Goal: Task Accomplishment & Management: Use online tool/utility

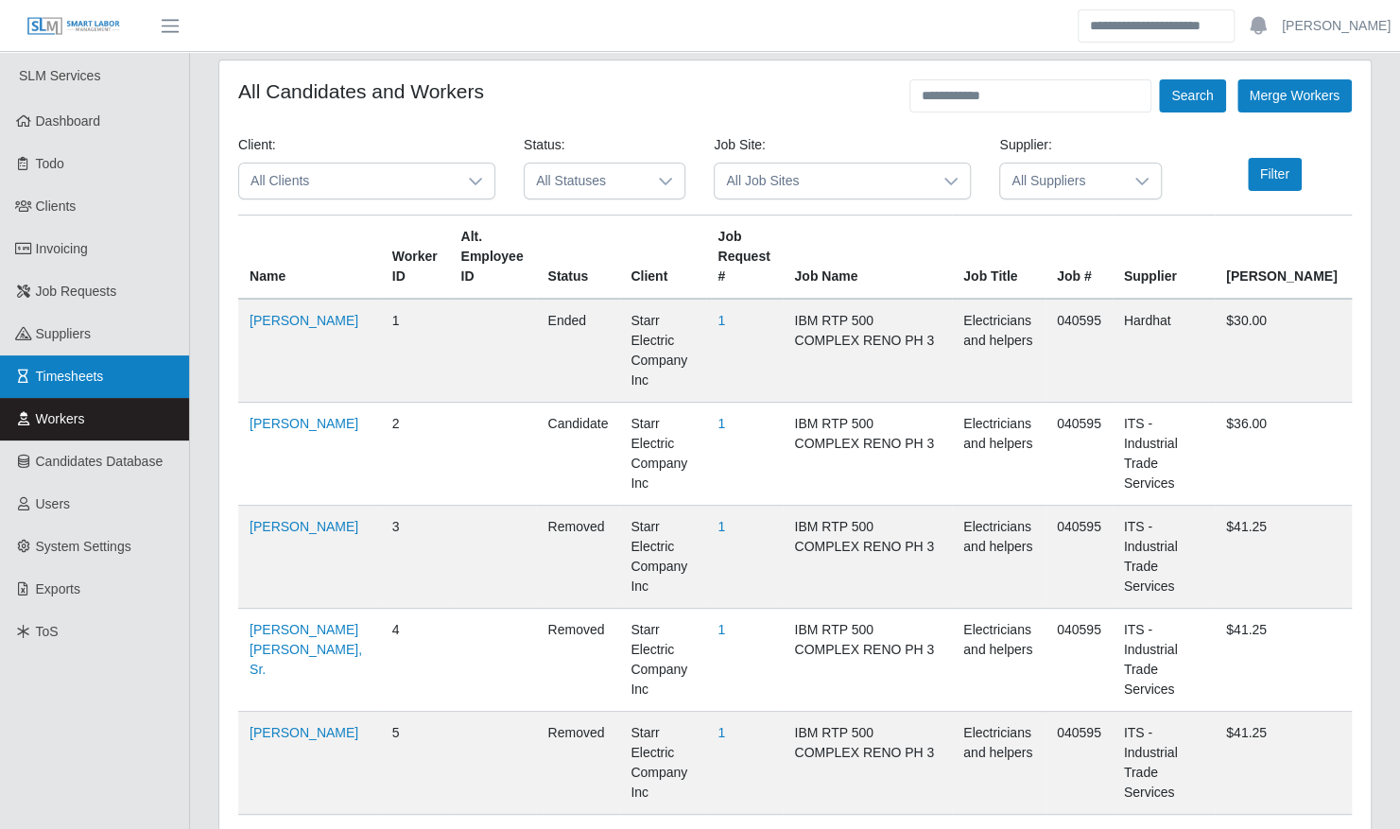
click at [104, 377] on link "Timesheets" at bounding box center [94, 376] width 189 height 43
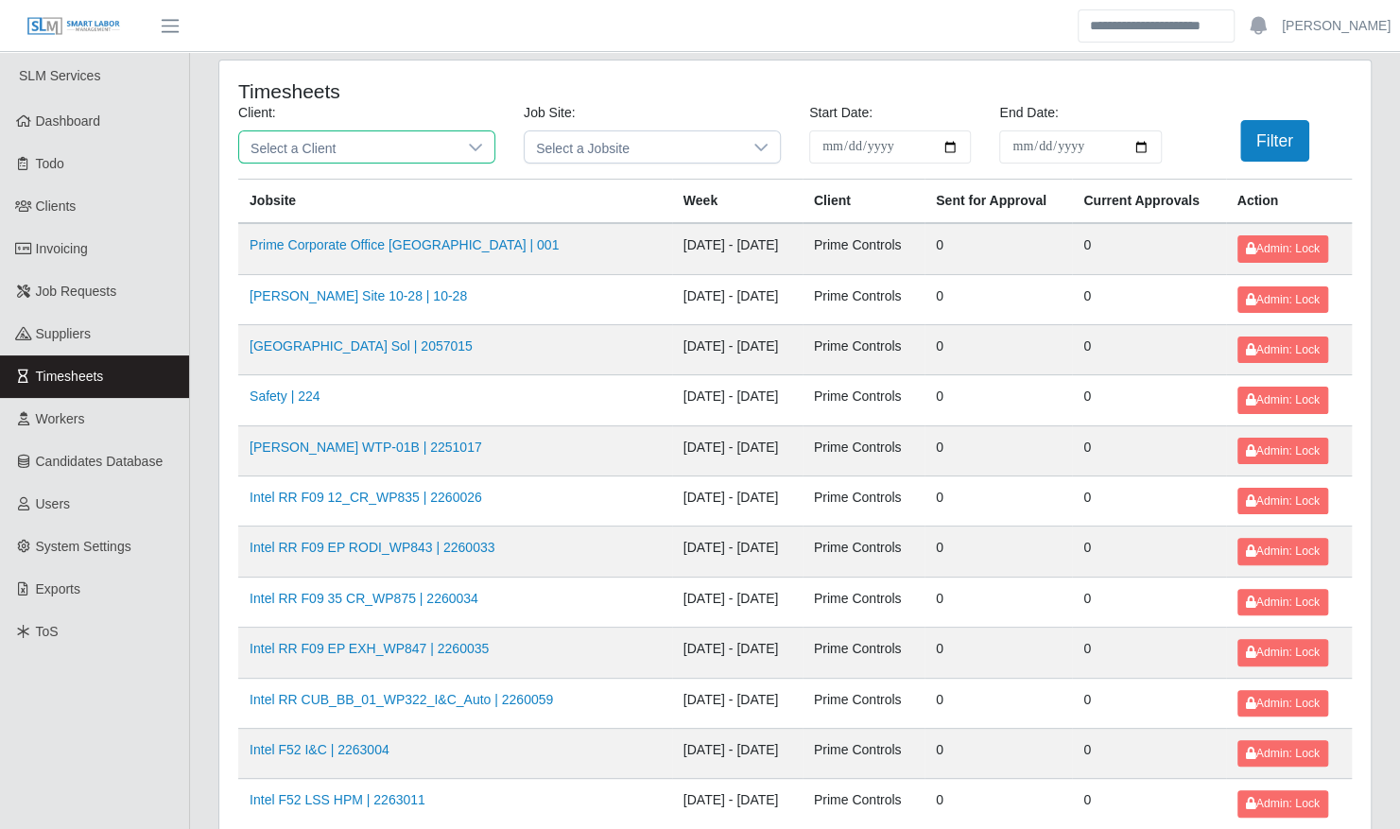
click at [378, 157] on span "Select a Client" at bounding box center [347, 146] width 217 height 31
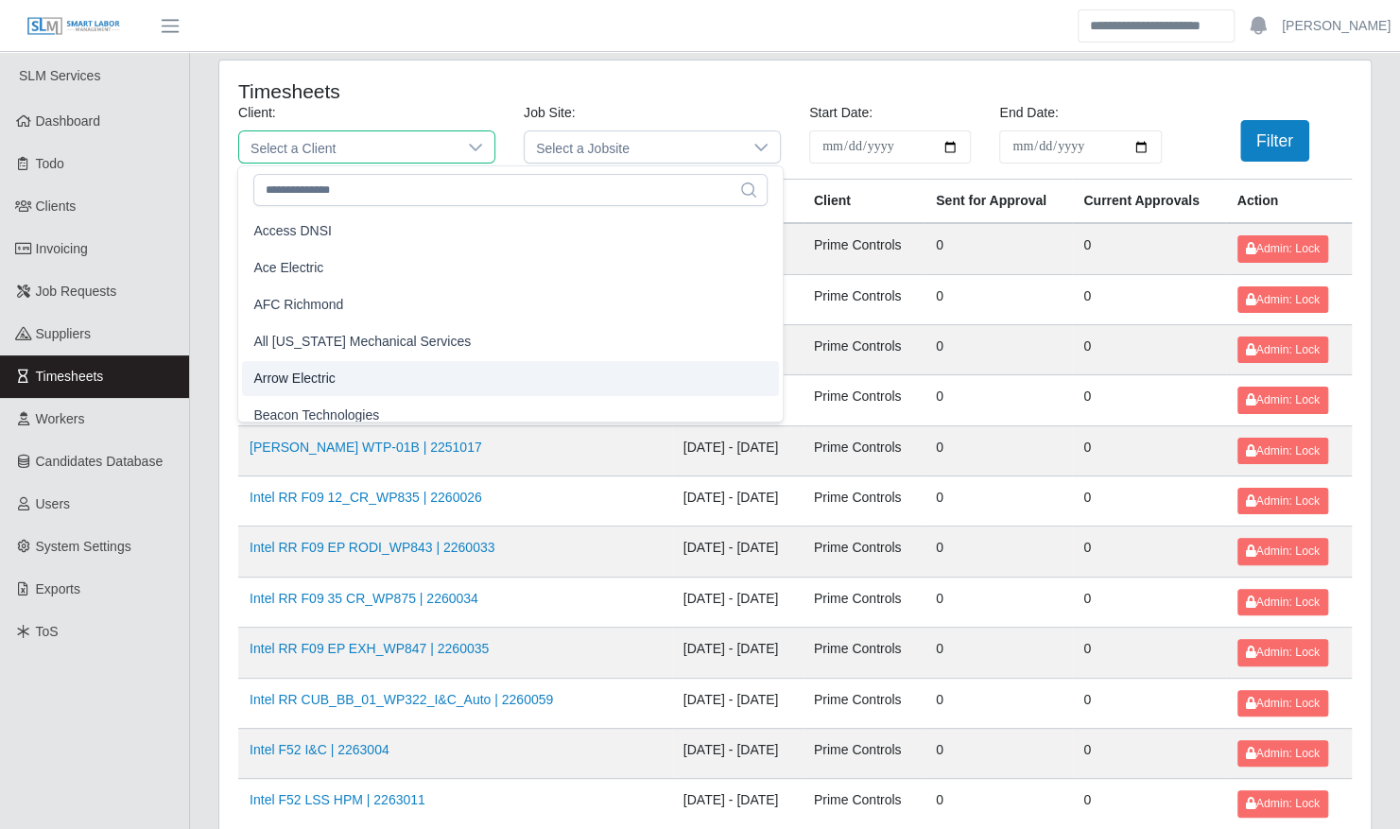
click at [352, 370] on li "Arrow Electric" at bounding box center [510, 378] width 537 height 35
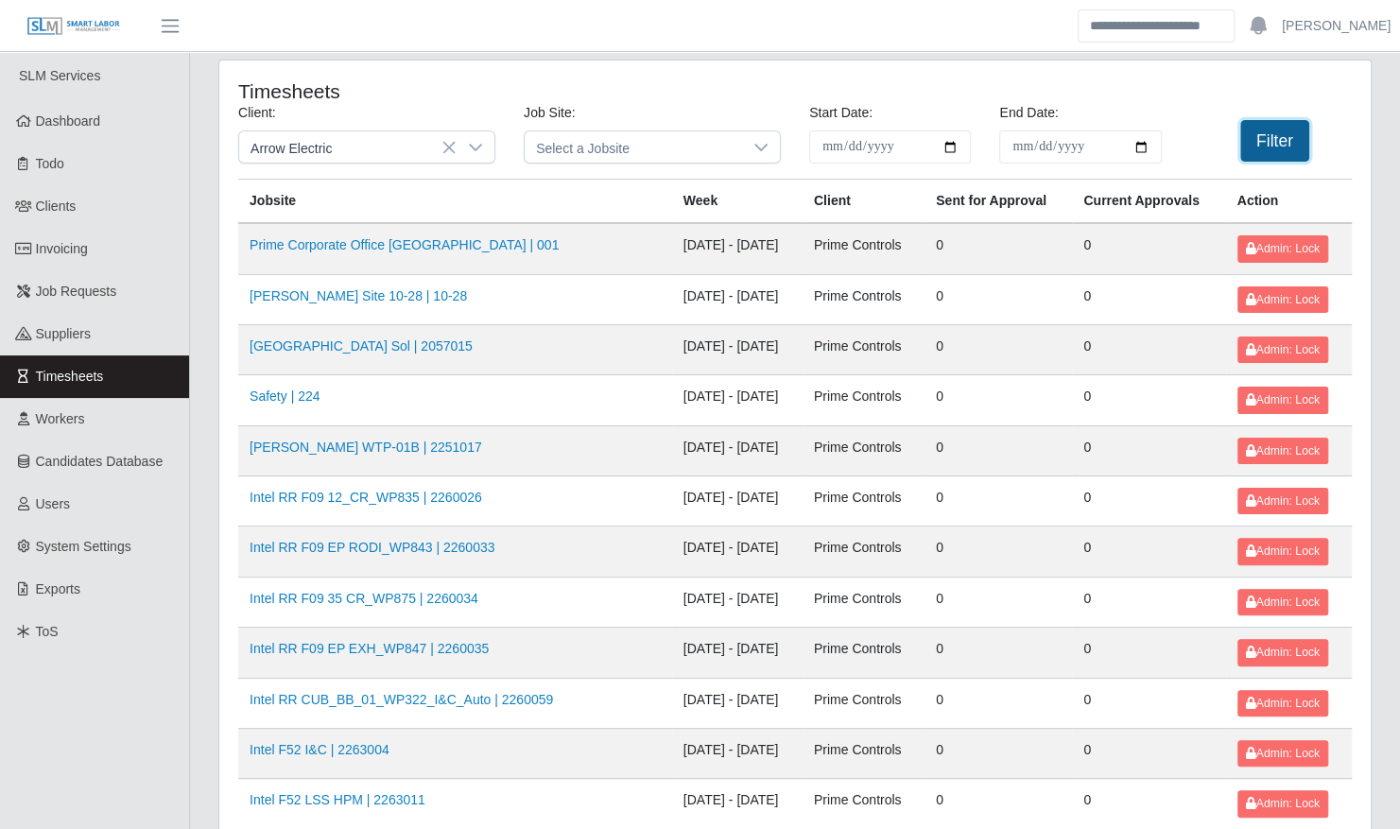
click at [1282, 134] on button "Filter" at bounding box center [1274, 141] width 69 height 42
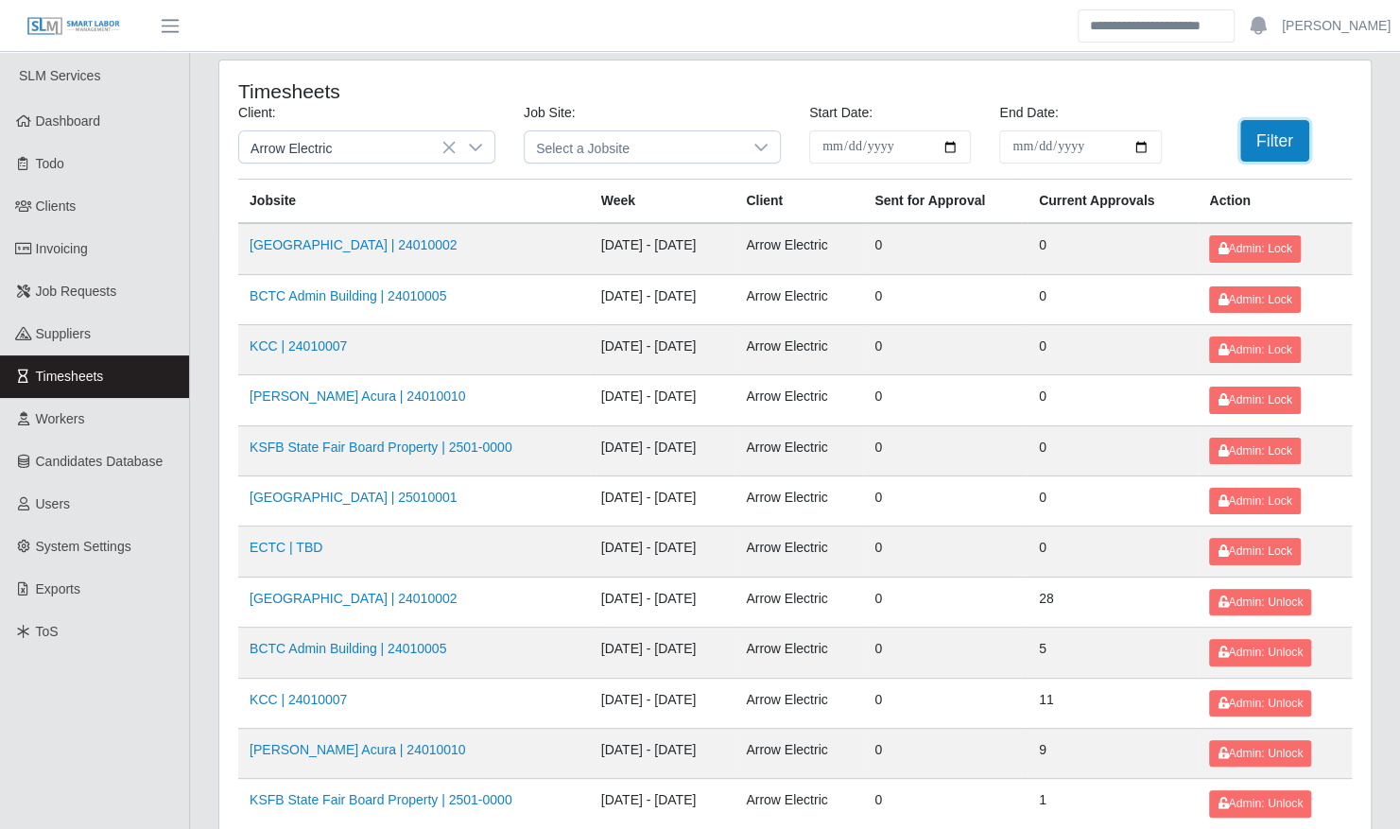
scroll to position [239, 0]
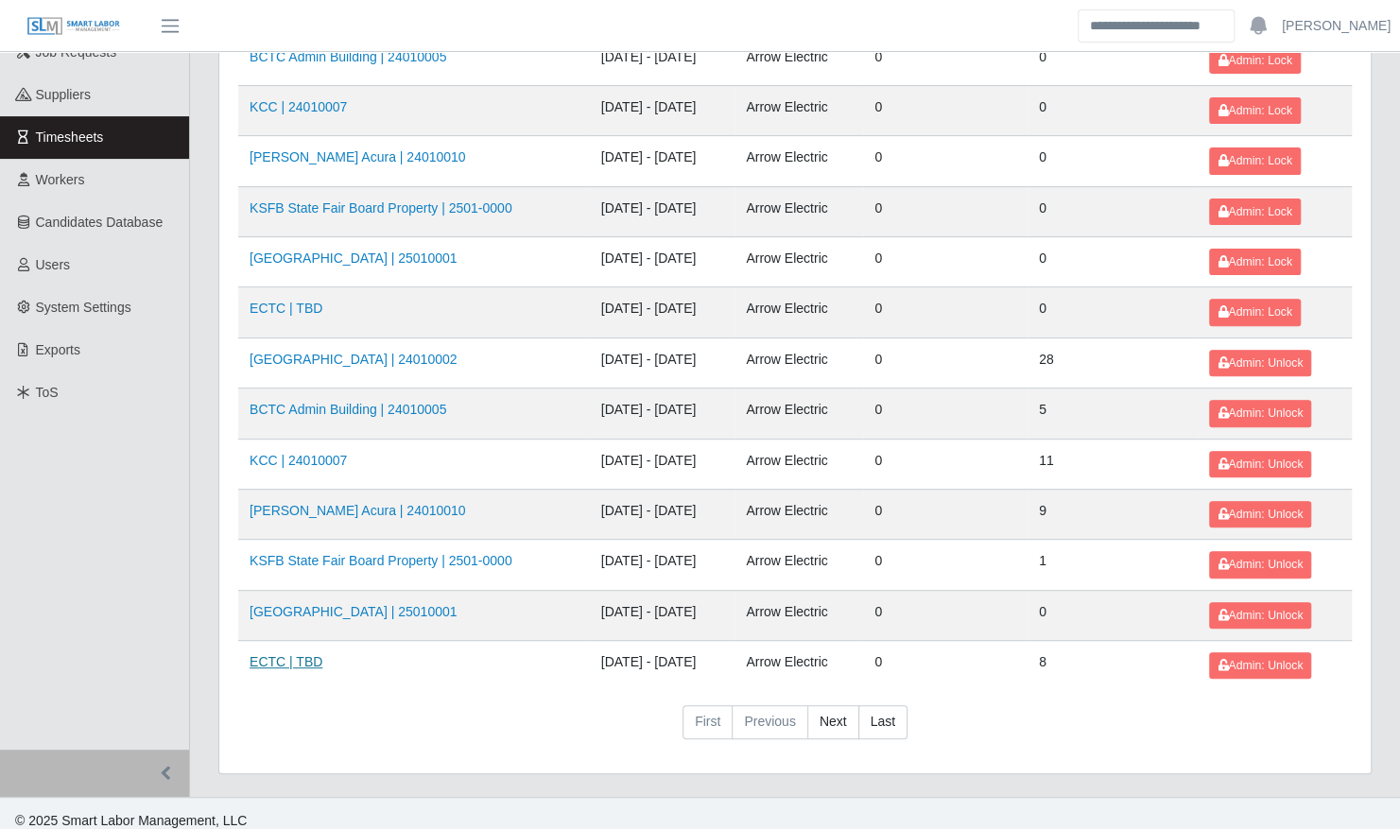
click at [294, 657] on link "ECTC | TBD" at bounding box center [285, 661] width 73 height 15
